Goal: Find contact information: Find contact information

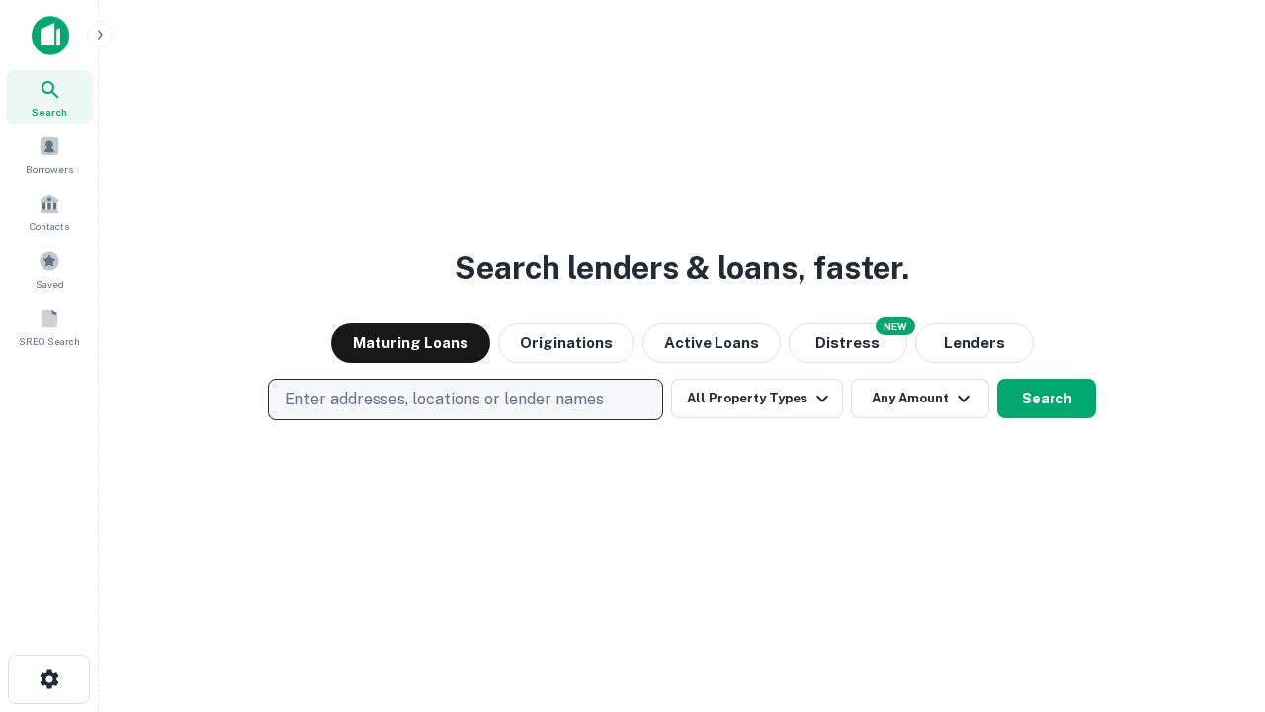
click at [465, 399] on p "Enter addresses, locations or lender names" at bounding box center [444, 399] width 319 height 24
type input "**********"
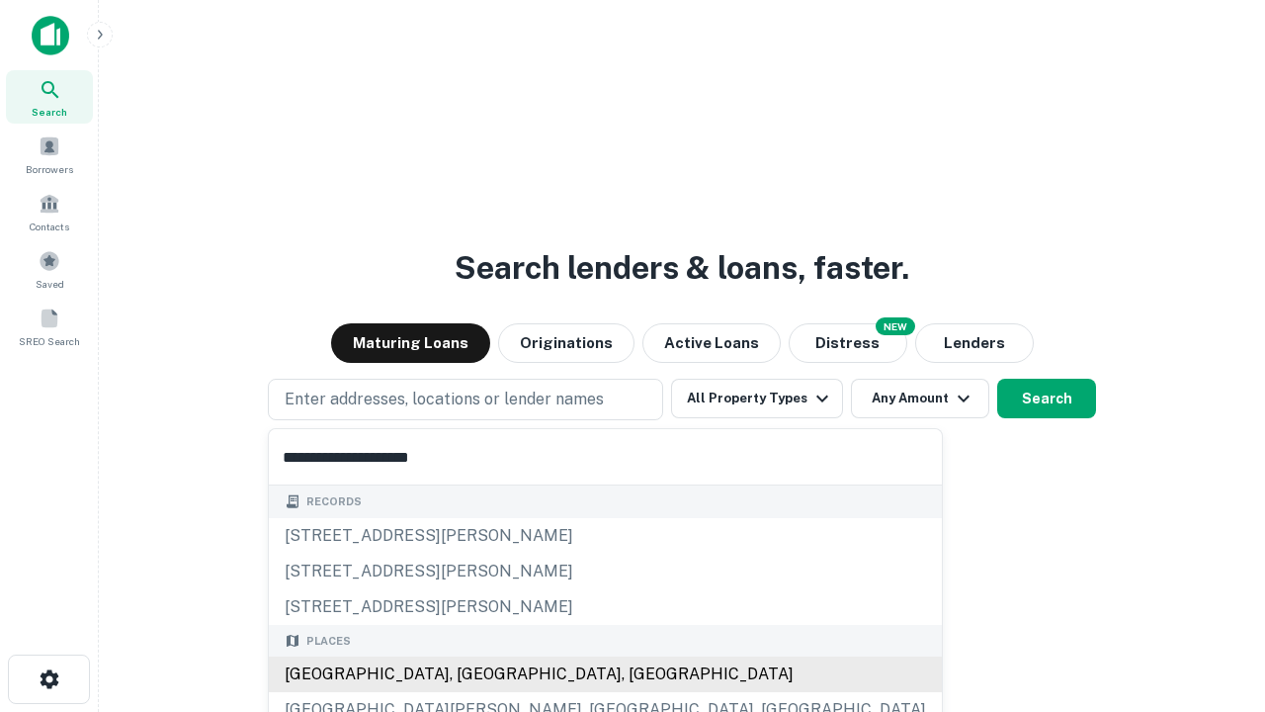
click at [472, 674] on div "Santa Monica, CA, USA" at bounding box center [605, 674] width 673 height 36
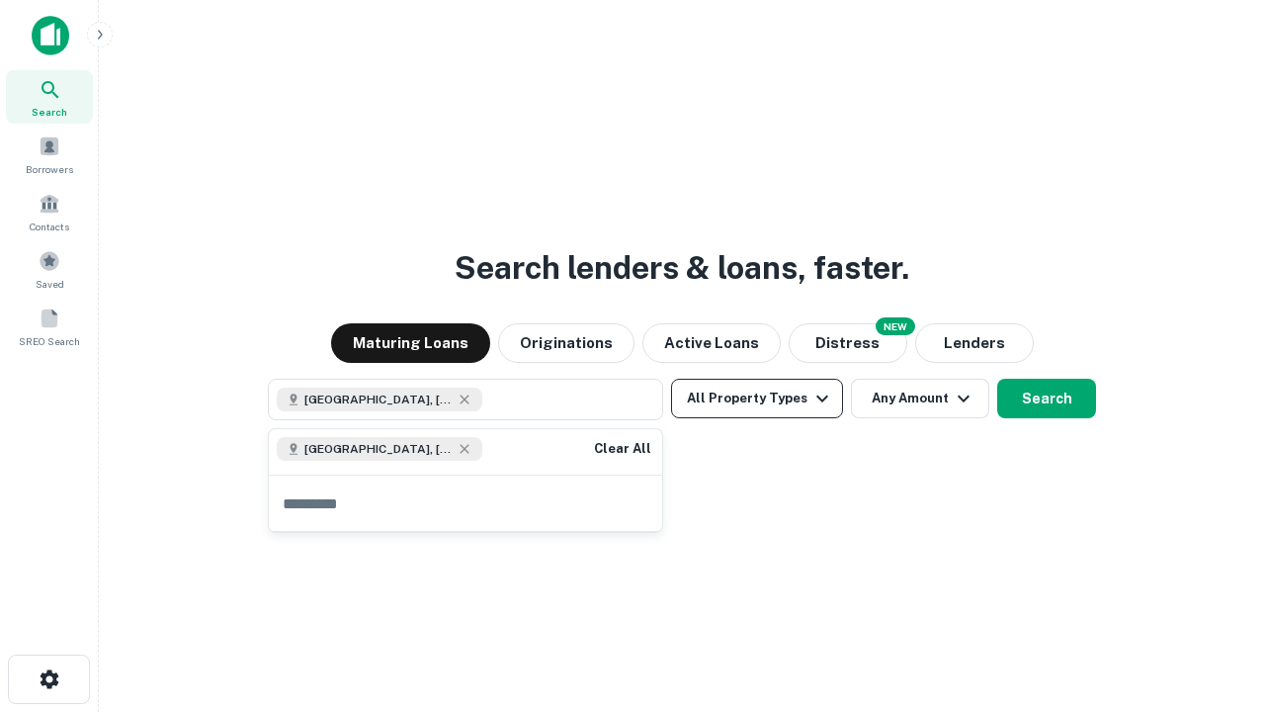
click at [757, 398] on button "All Property Types" at bounding box center [757, 399] width 172 height 40
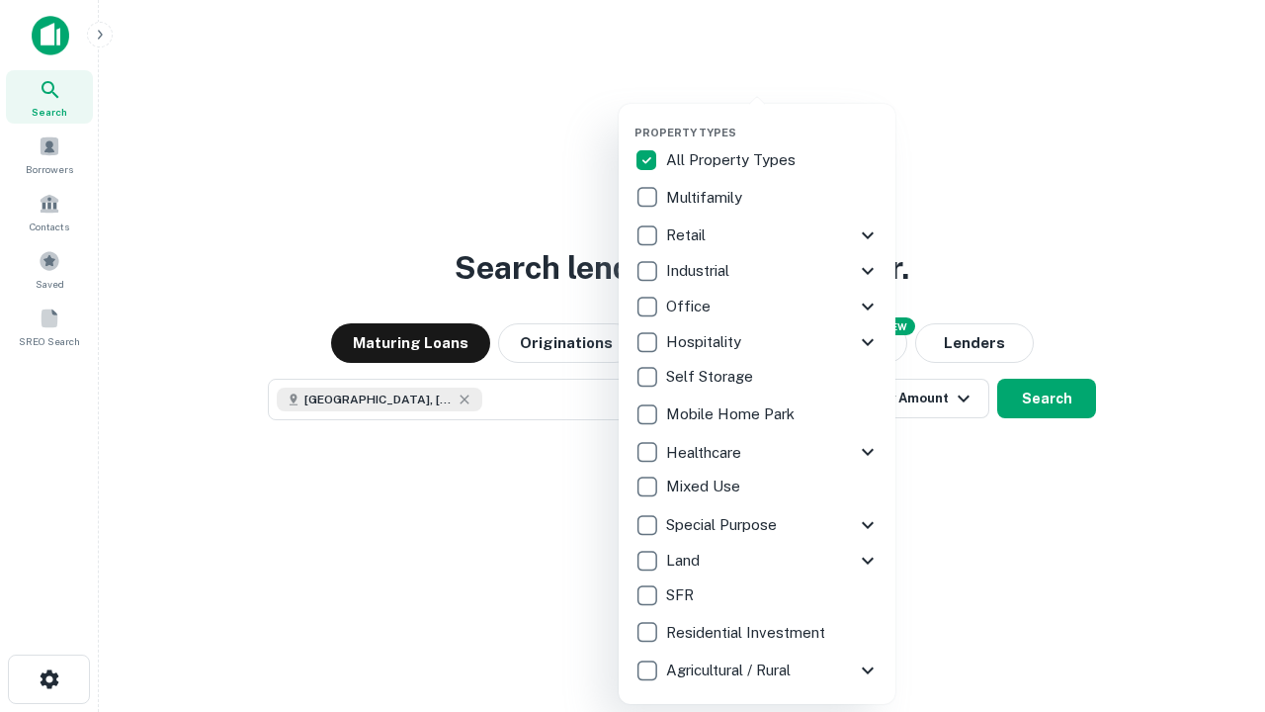
click at [773, 120] on button "button" at bounding box center [773, 120] width 277 height 1
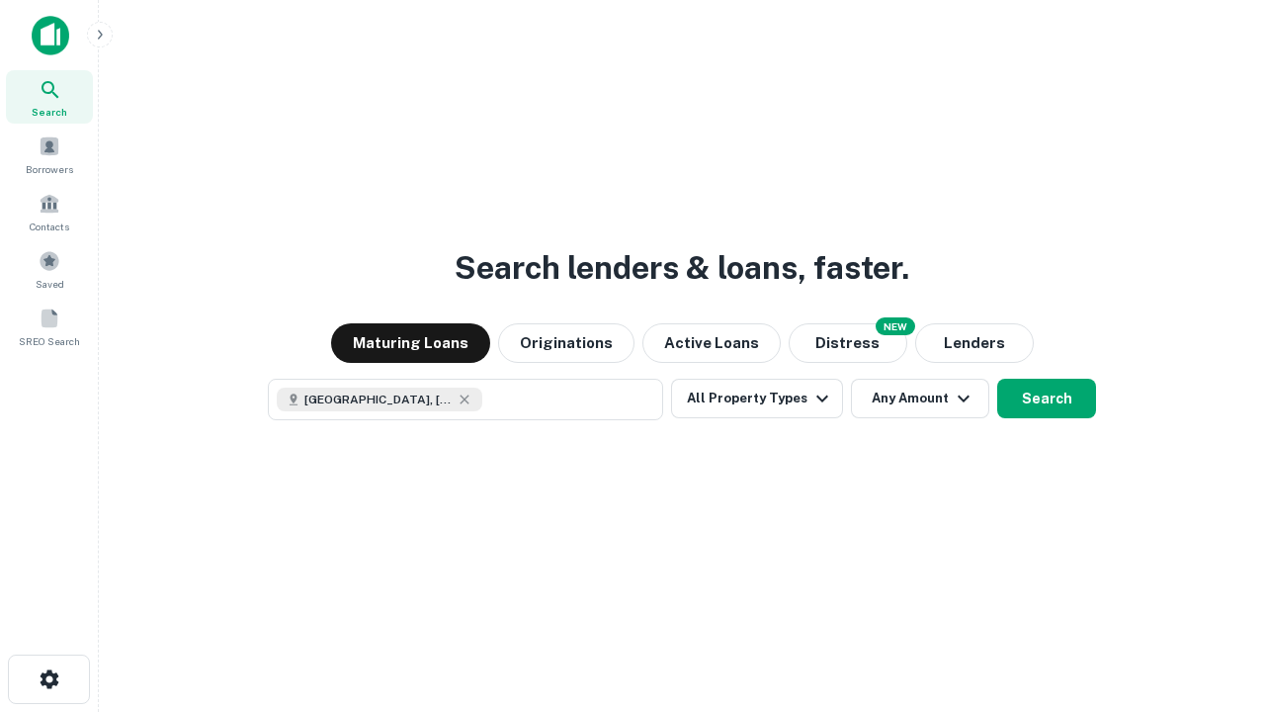
scroll to position [32, 0]
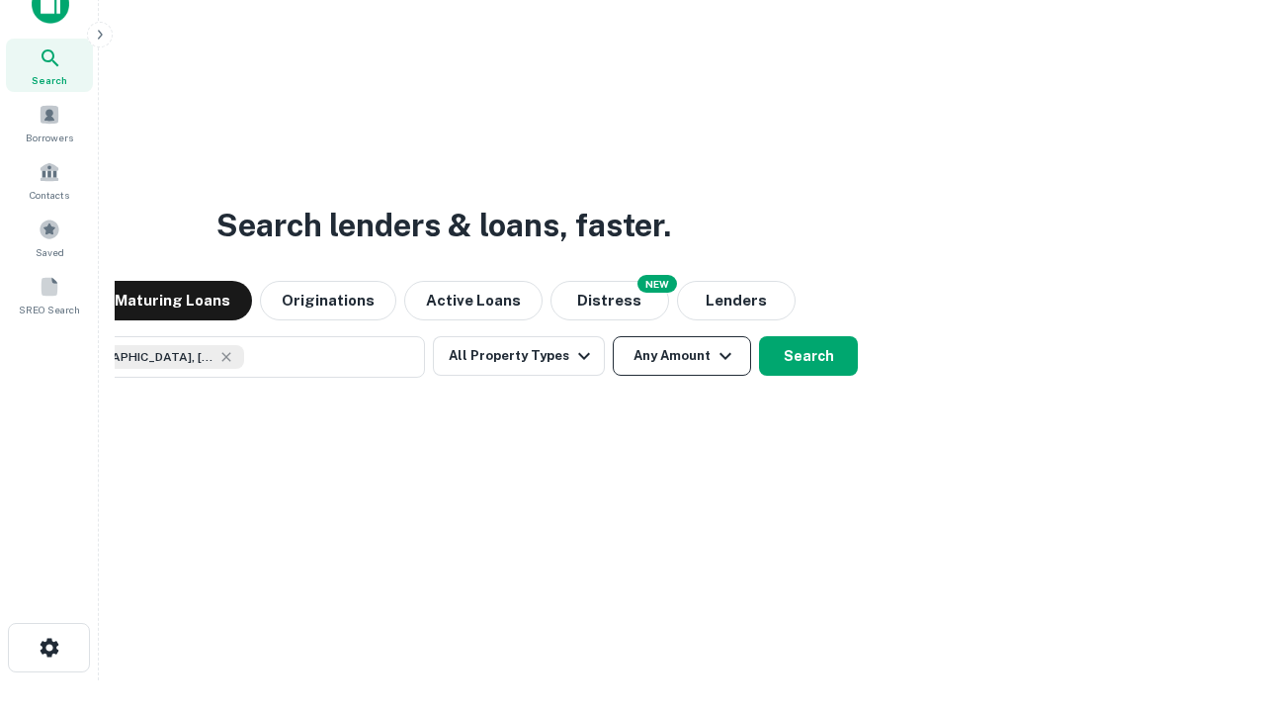
click at [613, 336] on button "Any Amount" at bounding box center [682, 356] width 138 height 40
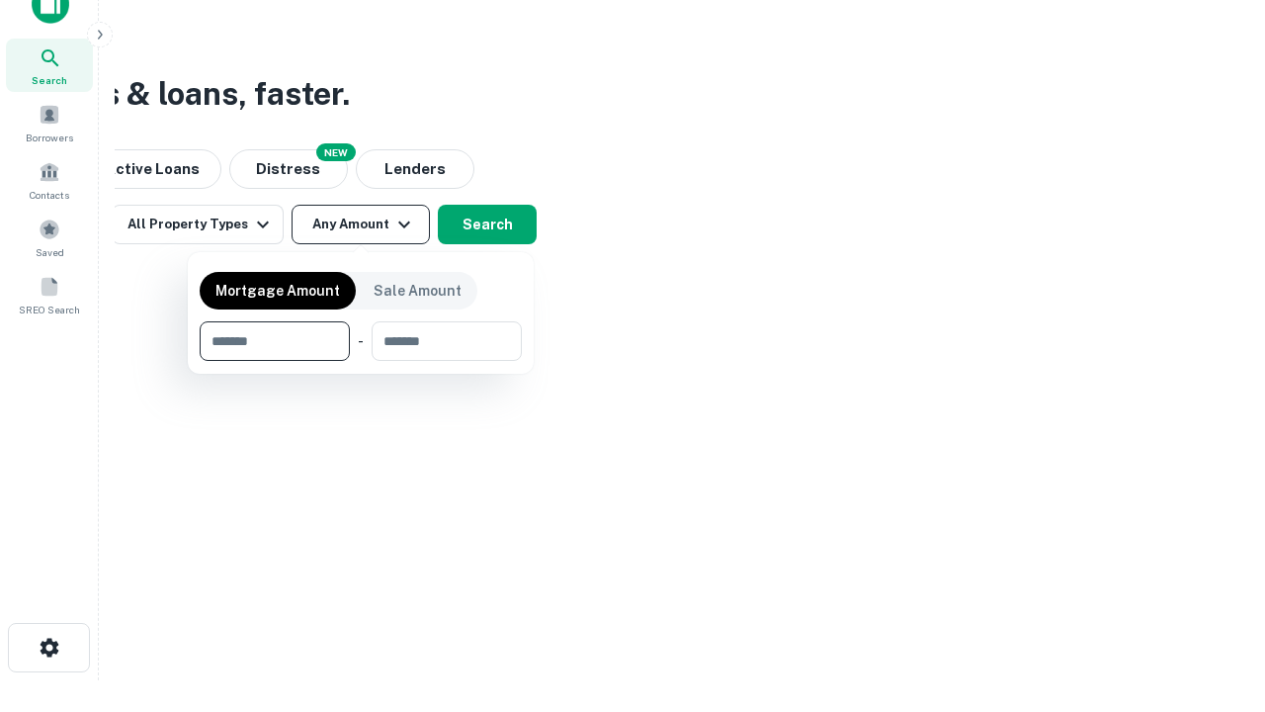
type input "*******"
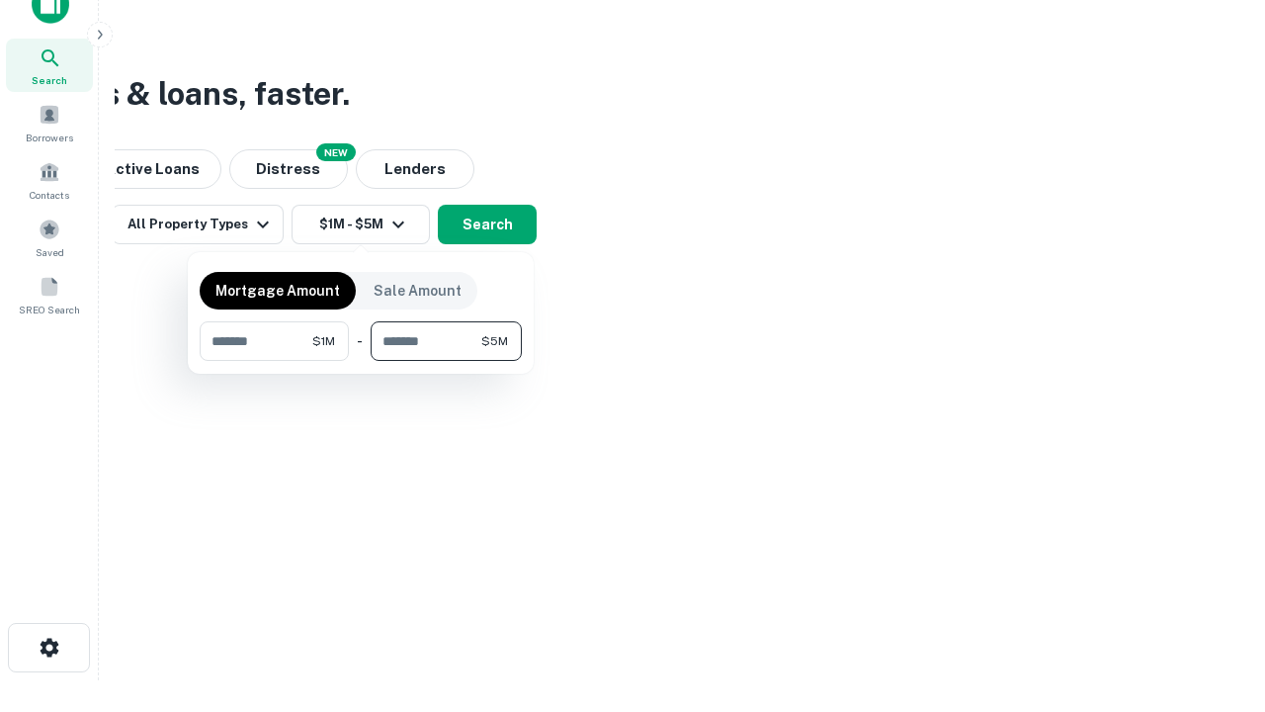
type input "*******"
click at [361, 361] on button "button" at bounding box center [361, 361] width 322 height 1
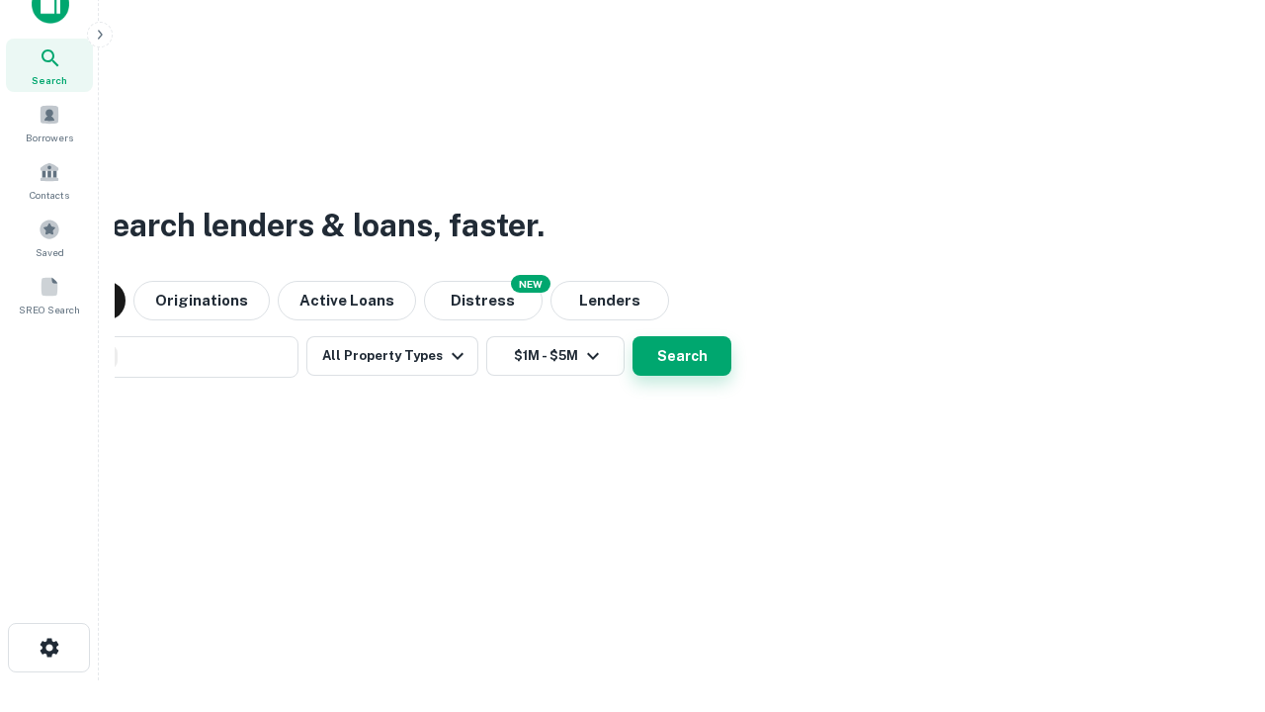
click at [633, 336] on button "Search" at bounding box center [682, 356] width 99 height 40
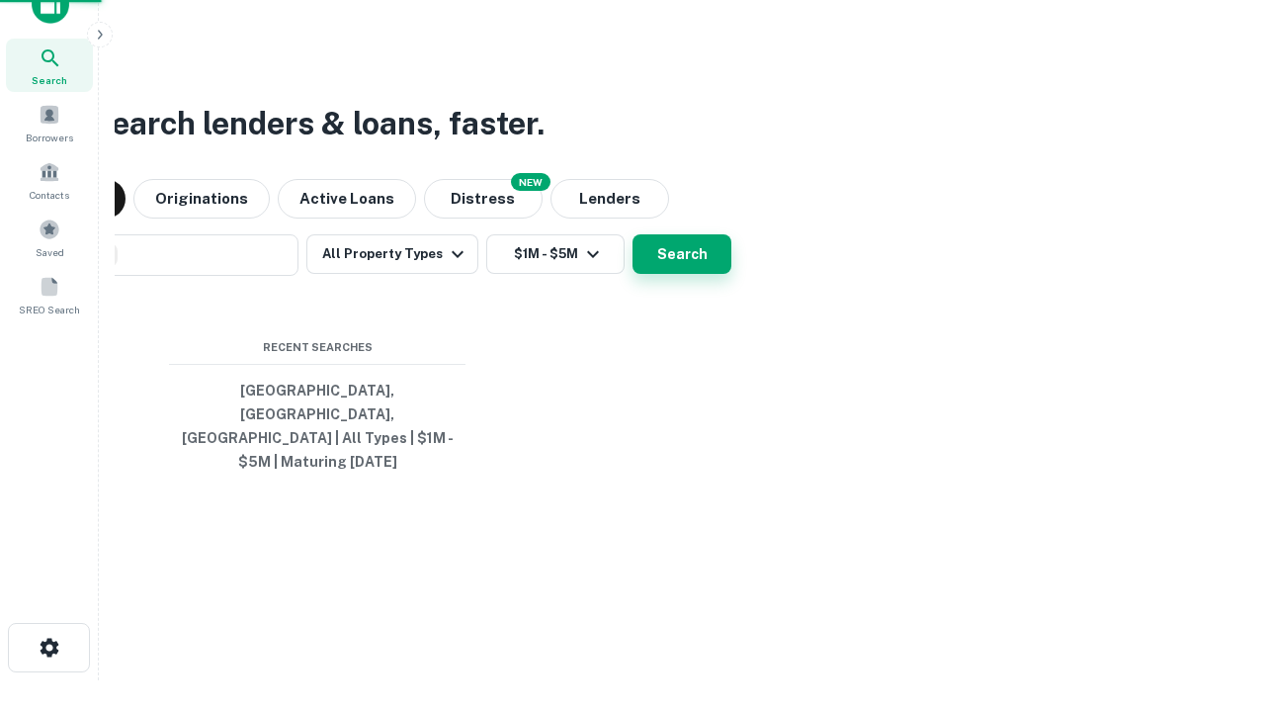
scroll to position [64, 559]
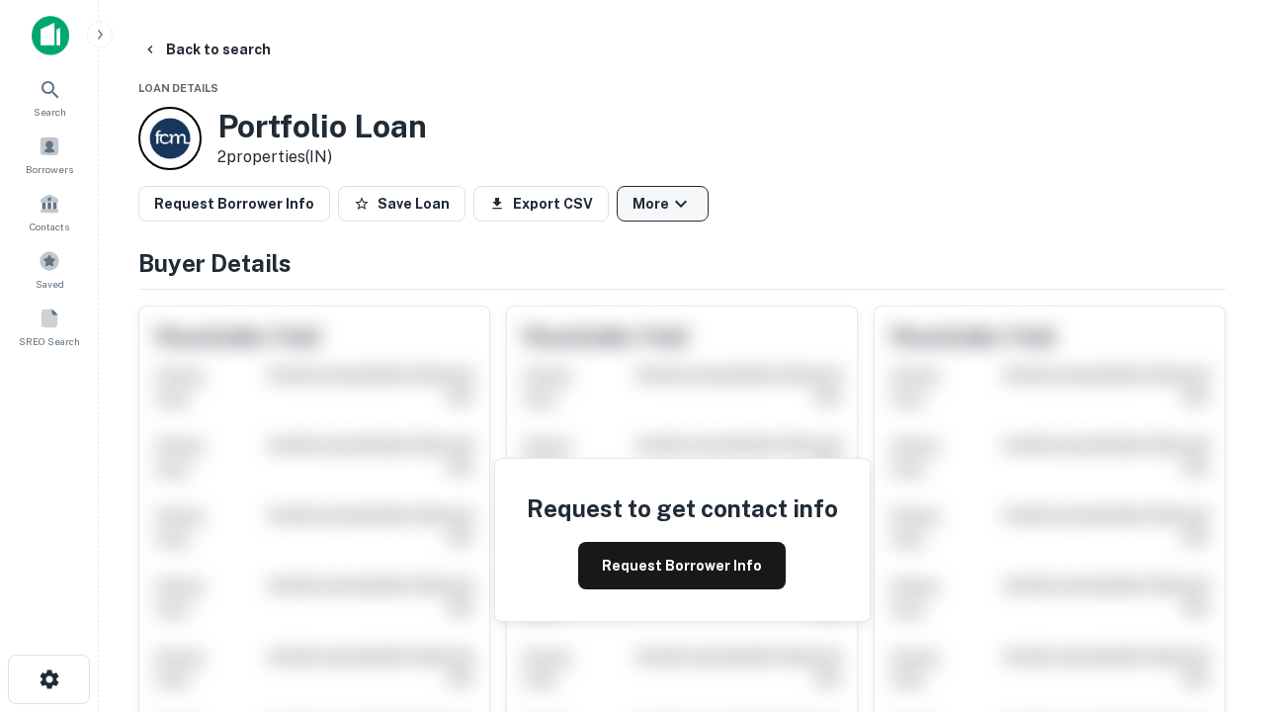
click at [662, 204] on button "More" at bounding box center [663, 204] width 92 height 36
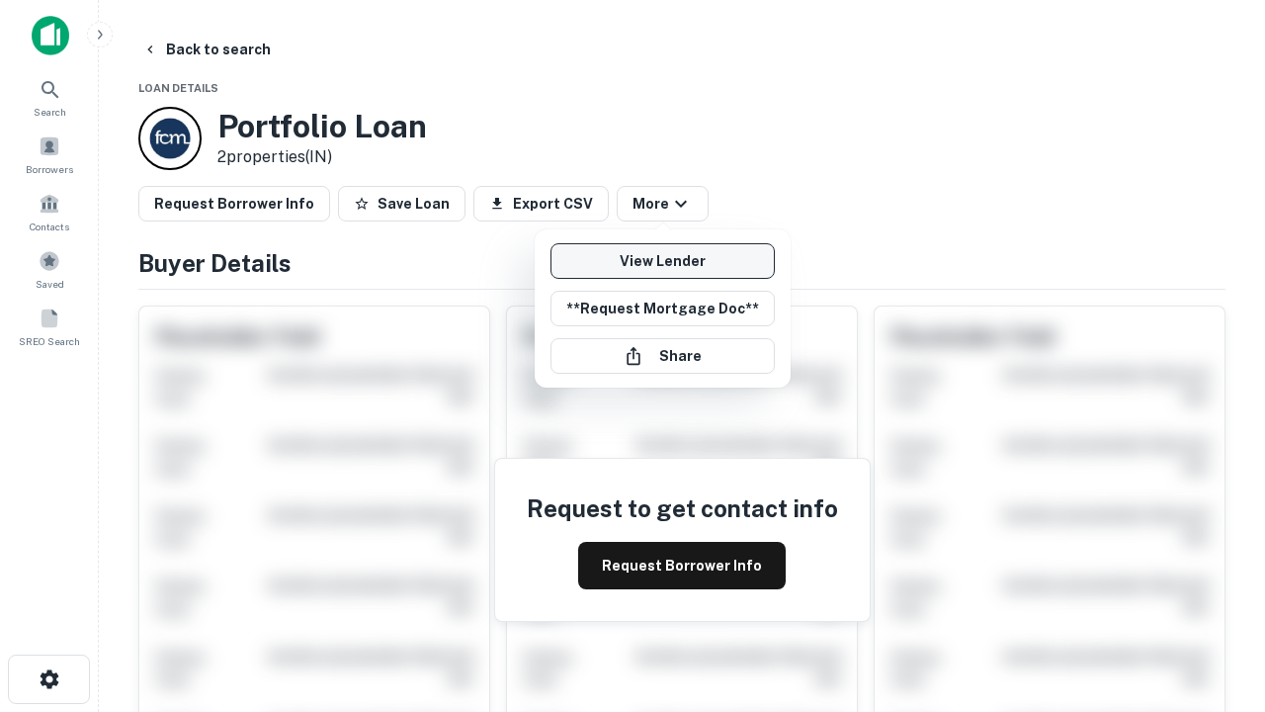
click at [662, 261] on link "View Lender" at bounding box center [663, 261] width 224 height 36
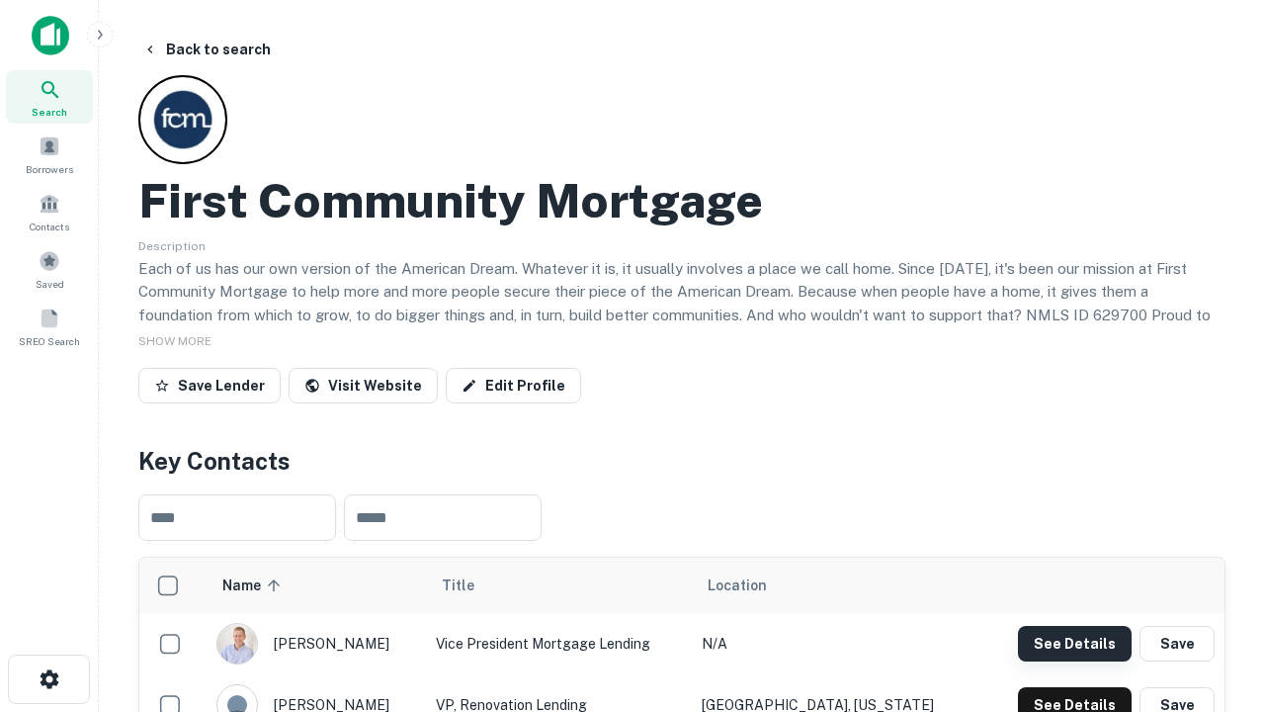
click at [1074, 642] on button "See Details" at bounding box center [1075, 644] width 114 height 36
click at [48, 679] on icon "button" at bounding box center [50, 679] width 24 height 24
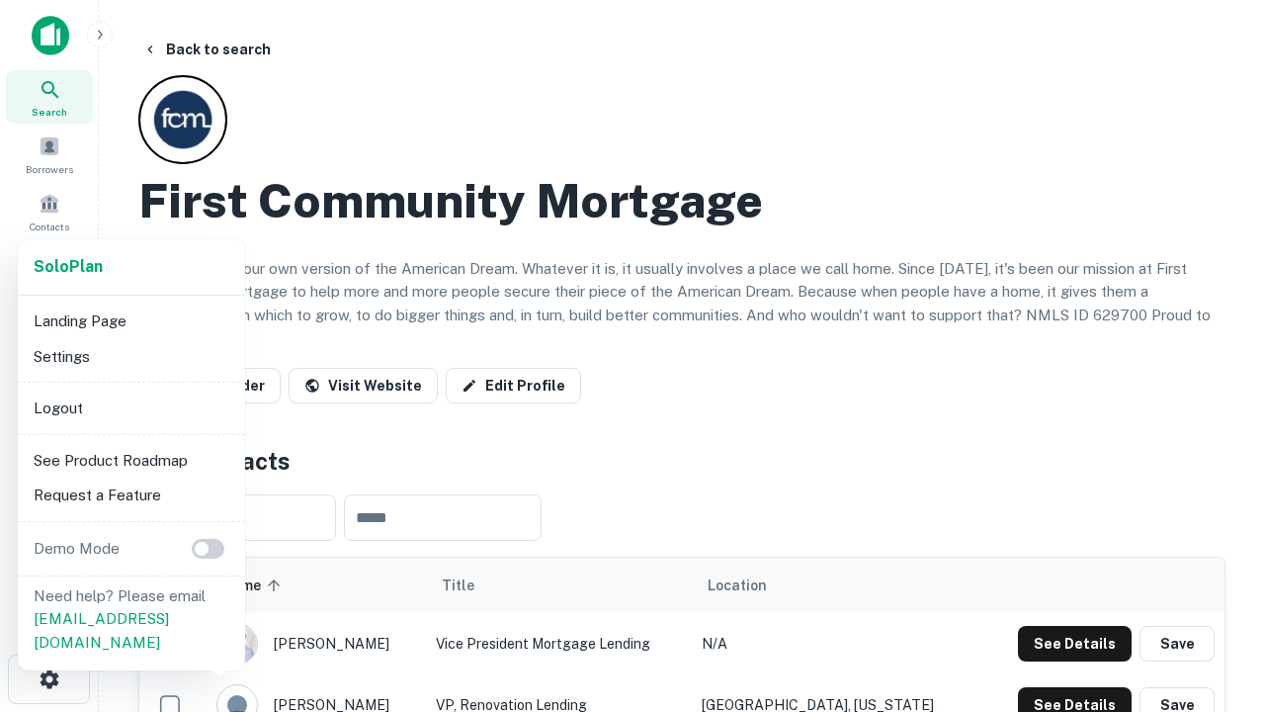
click at [130, 407] on li "Logout" at bounding box center [132, 408] width 212 height 36
